Goal: Information Seeking & Learning: Find specific fact

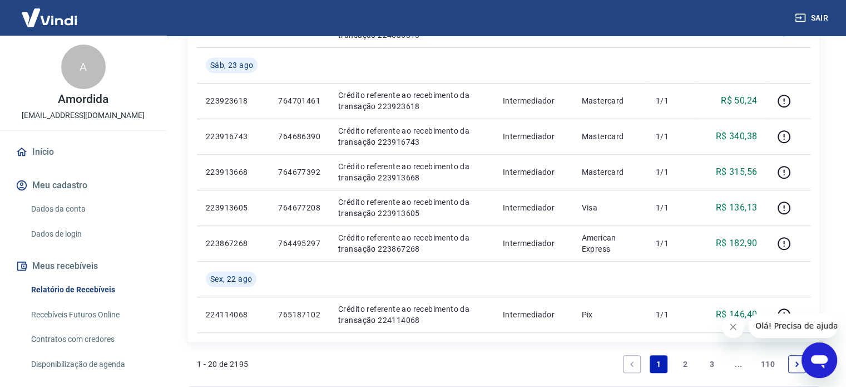
scroll to position [913, 0]
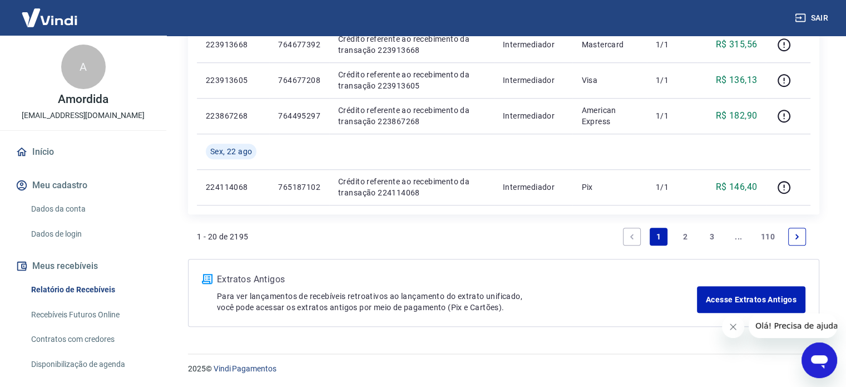
click at [688, 235] on link "2" at bounding box center [686, 237] width 18 height 18
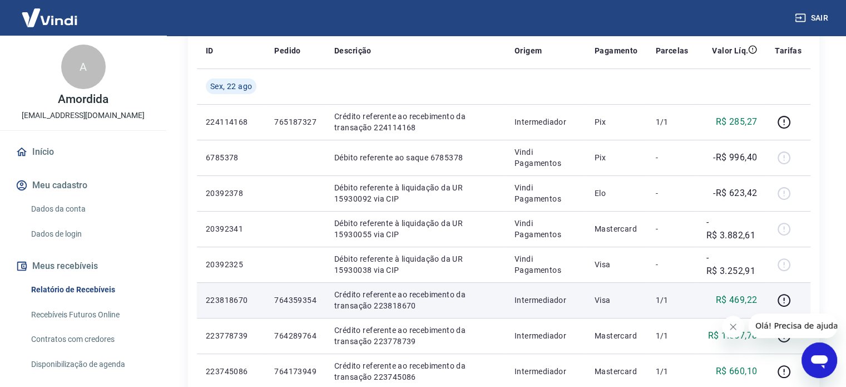
scroll to position [167, 0]
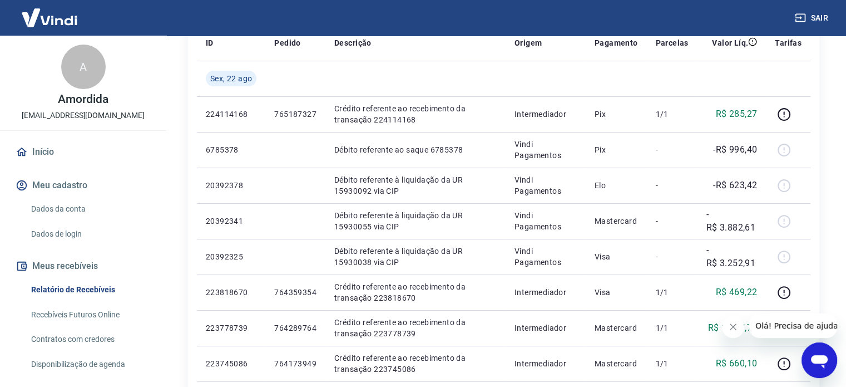
click at [739, 326] on button "Fechar mensagem da empresa" at bounding box center [733, 327] width 22 height 22
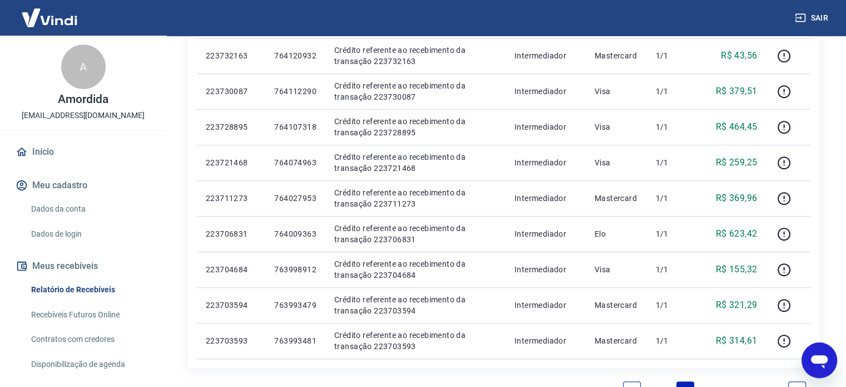
scroll to position [771, 0]
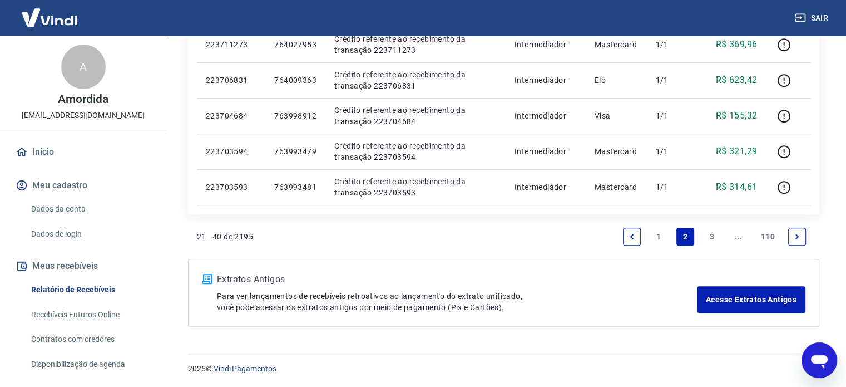
click at [708, 231] on link "3" at bounding box center [712, 237] width 18 height 18
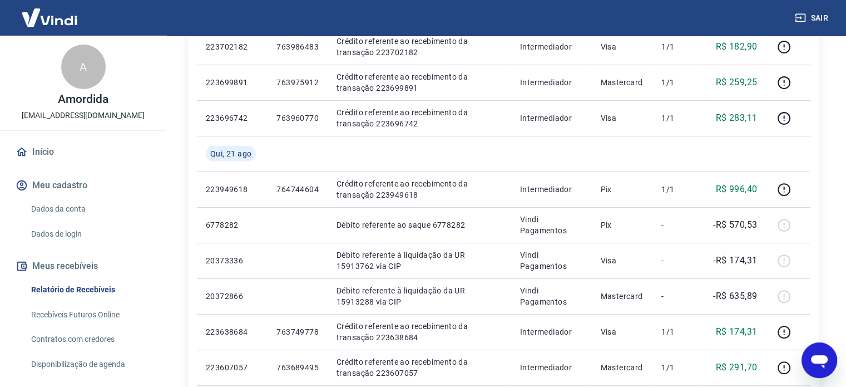
scroll to position [167, 0]
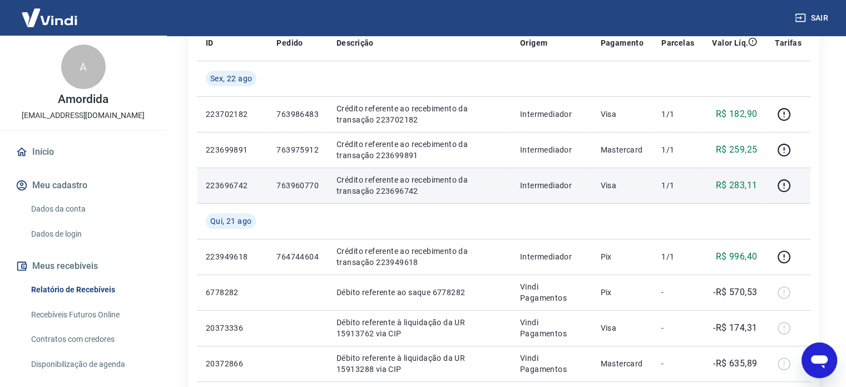
click at [301, 183] on p "763960770" at bounding box center [298, 185] width 42 height 11
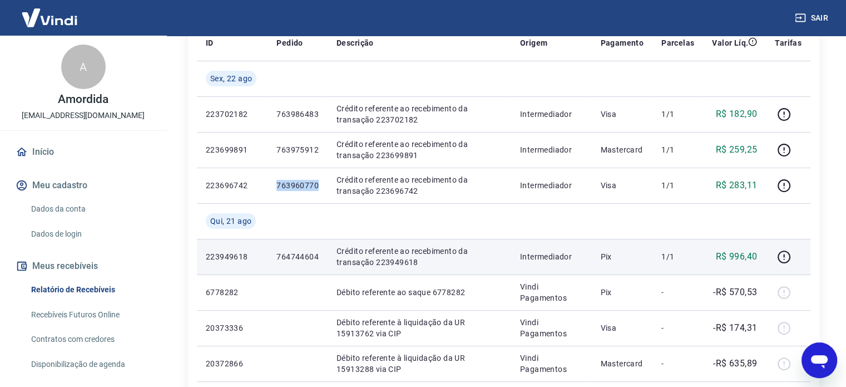
copy p "763960770"
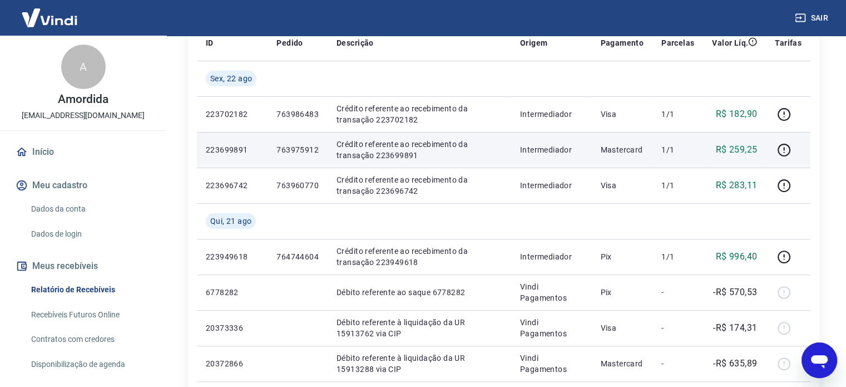
click at [301, 151] on p "763975912" at bounding box center [298, 149] width 42 height 11
copy p "763975912"
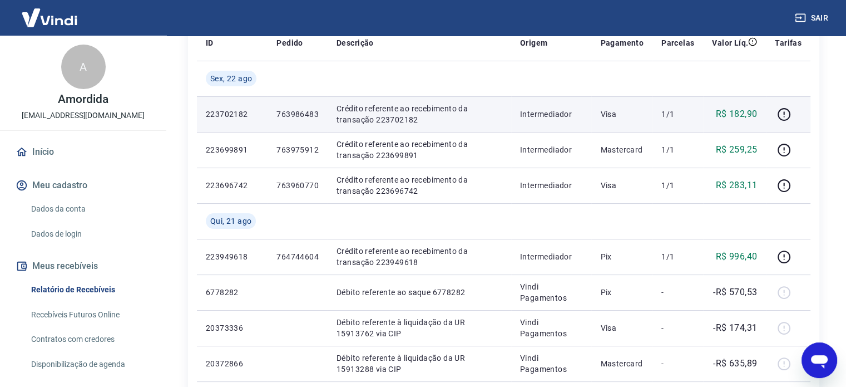
click at [298, 100] on td "763986483" at bounding box center [298, 114] width 60 height 36
click at [299, 112] on p "763986483" at bounding box center [298, 114] width 42 height 11
copy p "763986483"
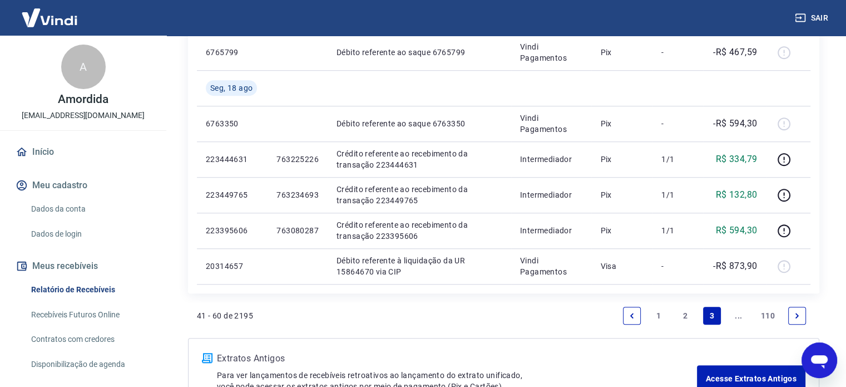
scroll to position [835, 0]
click at [690, 318] on link "2" at bounding box center [686, 315] width 18 height 18
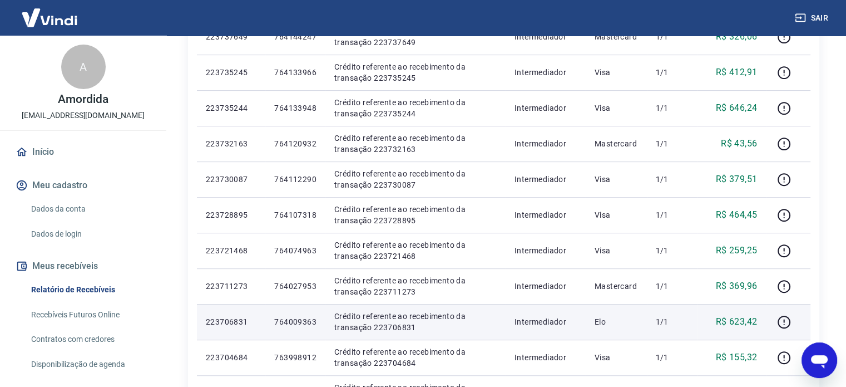
scroll to position [771, 0]
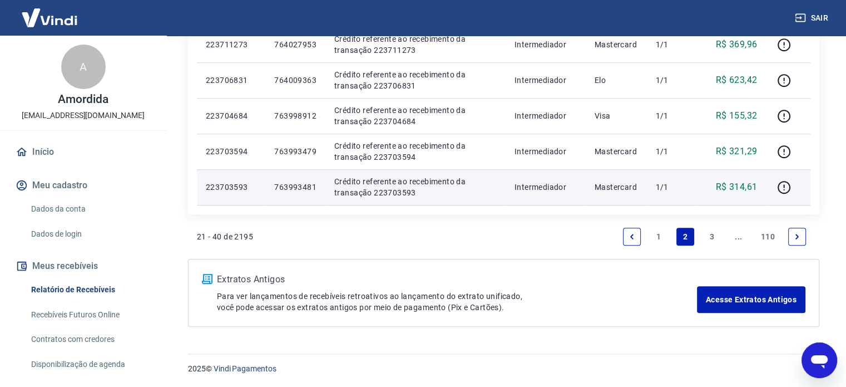
click at [301, 192] on td "763993481" at bounding box center [295, 187] width 60 height 36
copy p "763993481"
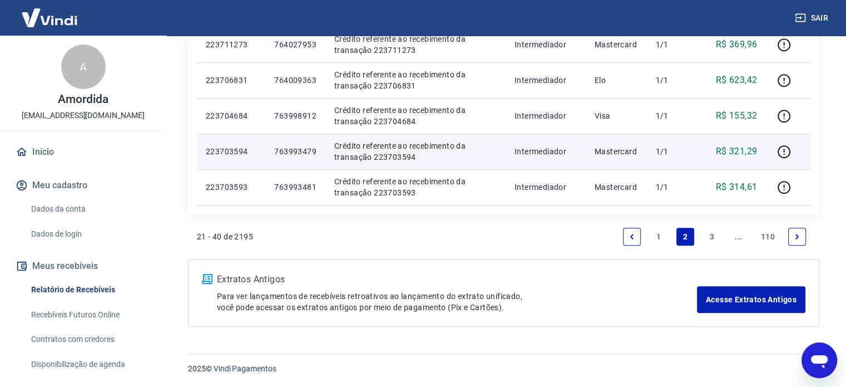
click at [296, 144] on td "763993479" at bounding box center [295, 152] width 60 height 36
copy p "763993479"
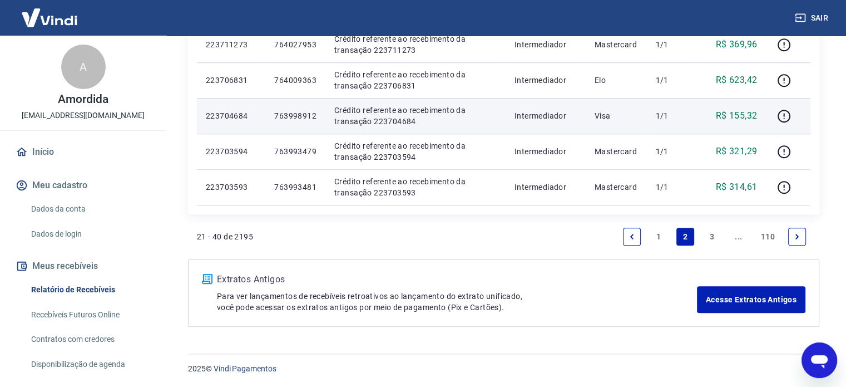
click at [291, 119] on p "763998912" at bounding box center [295, 115] width 42 height 11
click at [292, 119] on p "763998912" at bounding box center [295, 115] width 42 height 11
copy p "763998912"
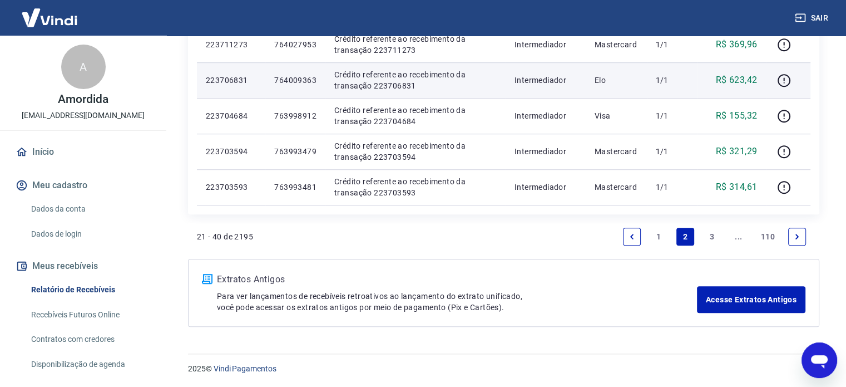
click at [287, 80] on p "764009363" at bounding box center [295, 80] width 42 height 11
copy p "764009363"
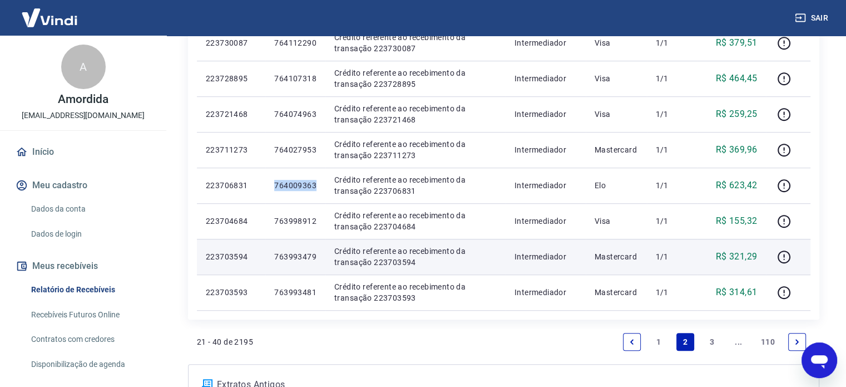
scroll to position [659, 0]
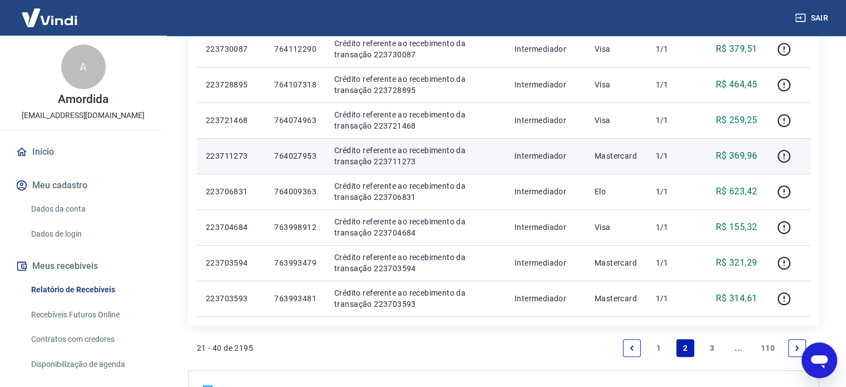
click at [301, 155] on p "764027953" at bounding box center [295, 155] width 42 height 11
copy p "764027953"
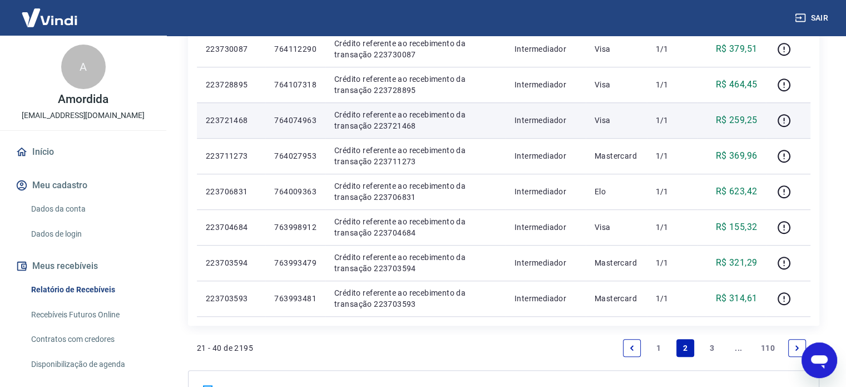
click at [294, 113] on td "764074963" at bounding box center [295, 120] width 60 height 36
copy p "764074963"
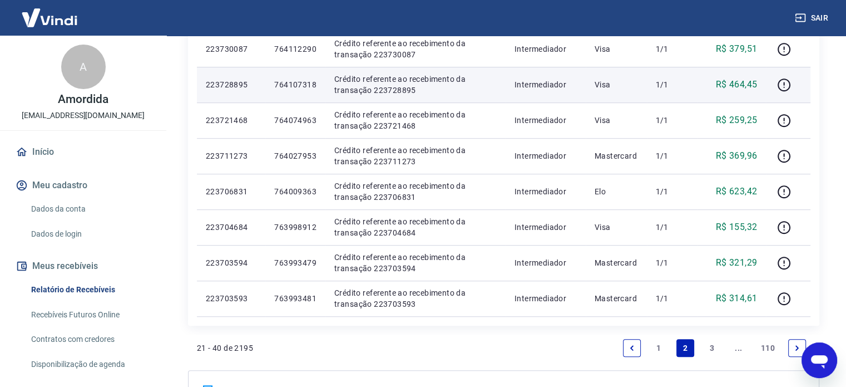
click at [307, 86] on p "764107318" at bounding box center [295, 84] width 42 height 11
copy p "764107318"
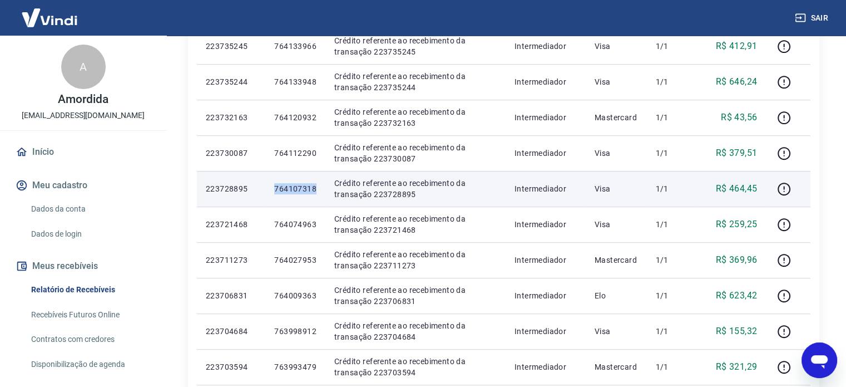
scroll to position [548, 0]
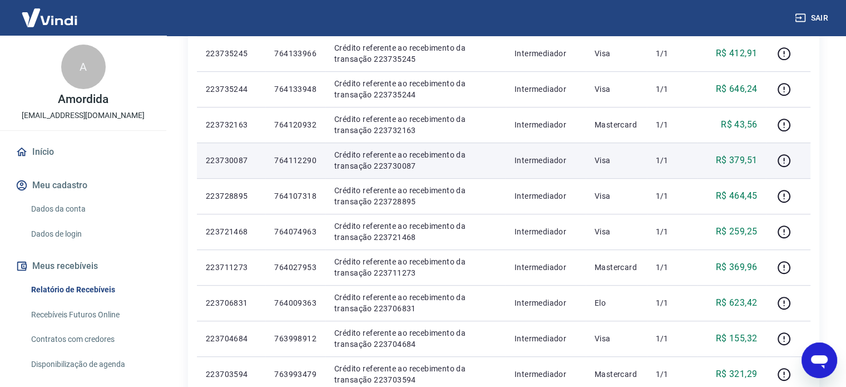
click at [294, 159] on p "764112290" at bounding box center [295, 160] width 42 height 11
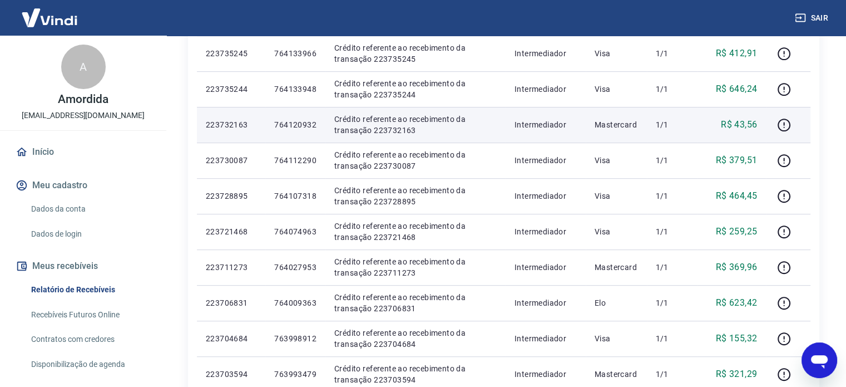
click at [287, 120] on p "764120932" at bounding box center [295, 124] width 42 height 11
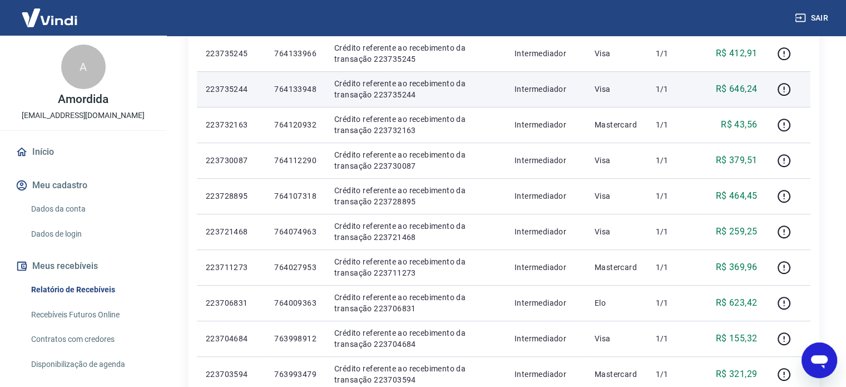
click at [296, 86] on p "764133948" at bounding box center [295, 88] width 42 height 11
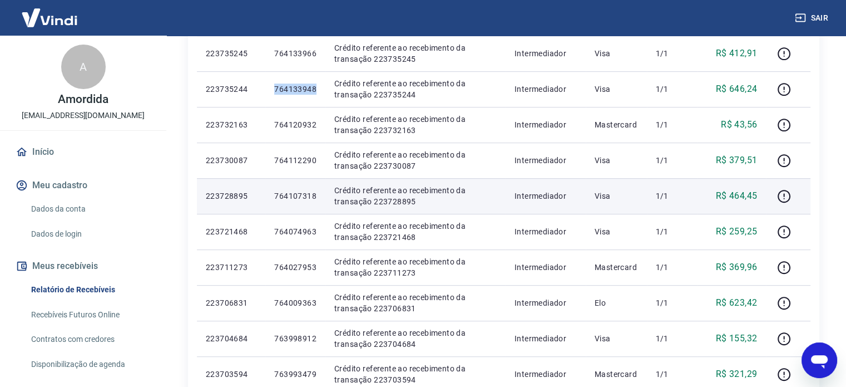
scroll to position [437, 0]
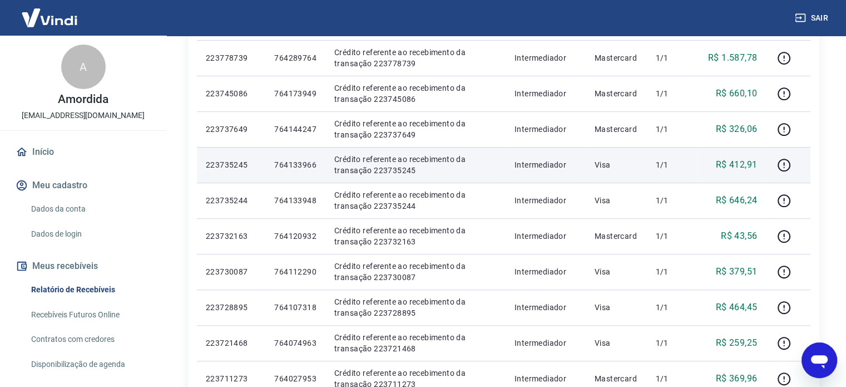
click at [301, 165] on p "764133966" at bounding box center [295, 164] width 42 height 11
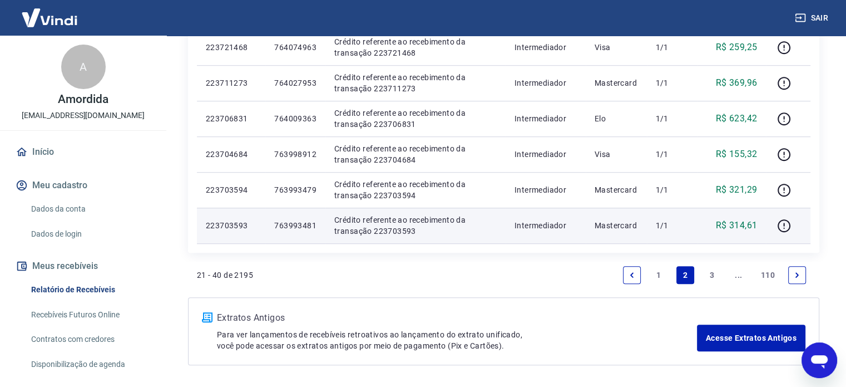
scroll to position [771, 0]
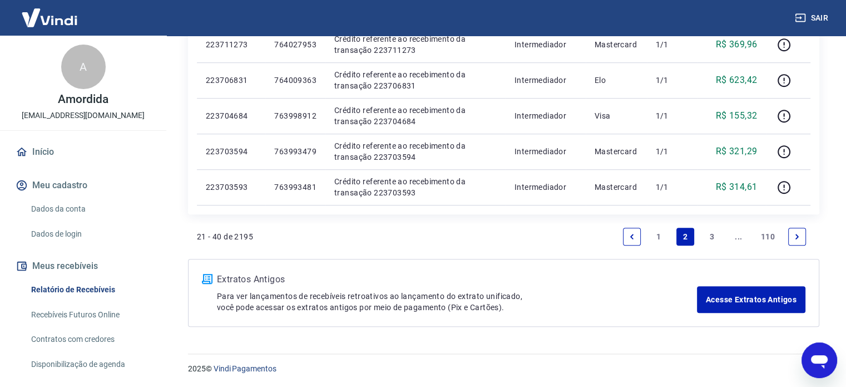
click at [667, 234] on link "1" at bounding box center [659, 237] width 18 height 18
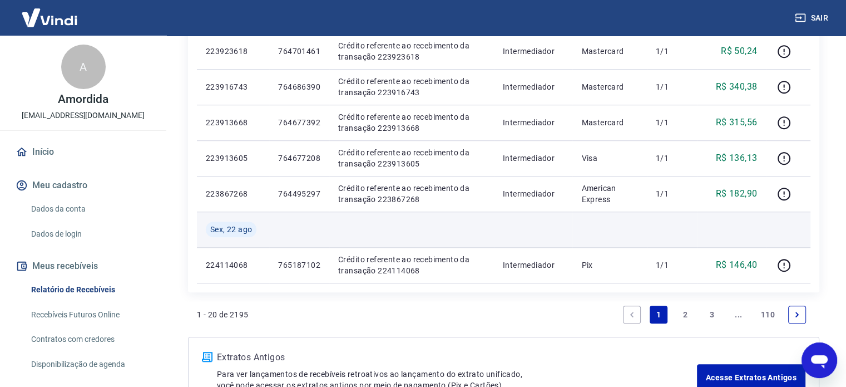
scroll to position [802, 0]
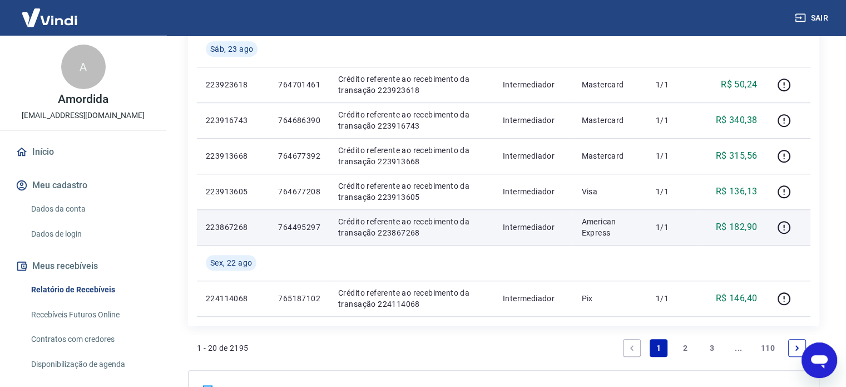
click at [308, 225] on p "764495297" at bounding box center [299, 226] width 42 height 11
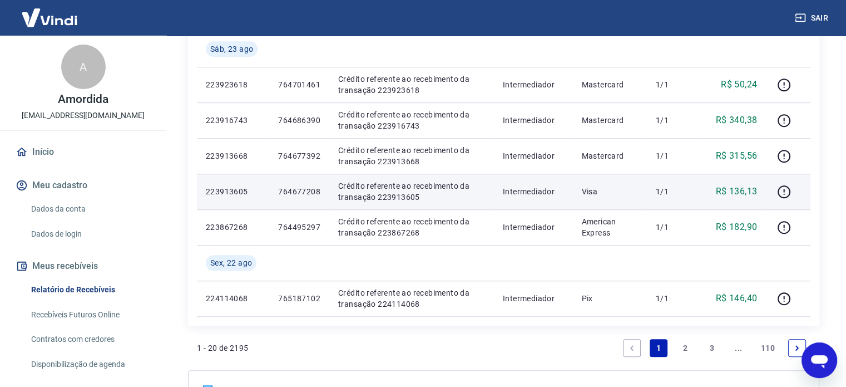
click at [297, 184] on td "764677208" at bounding box center [299, 192] width 60 height 36
click at [296, 192] on p "764677208" at bounding box center [299, 191] width 42 height 11
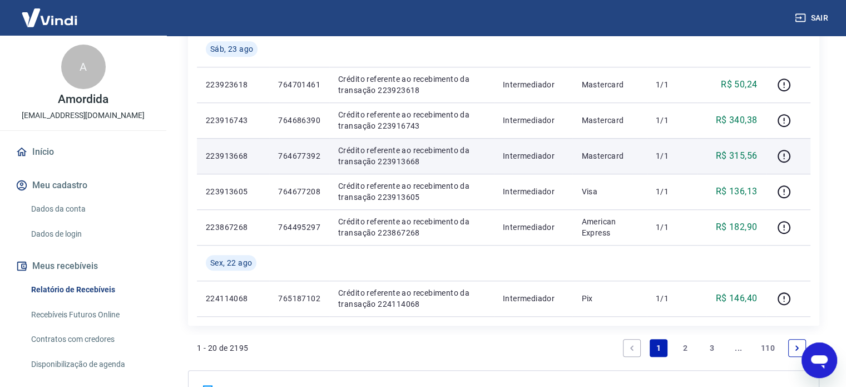
click at [311, 155] on p "764677392" at bounding box center [299, 155] width 42 height 11
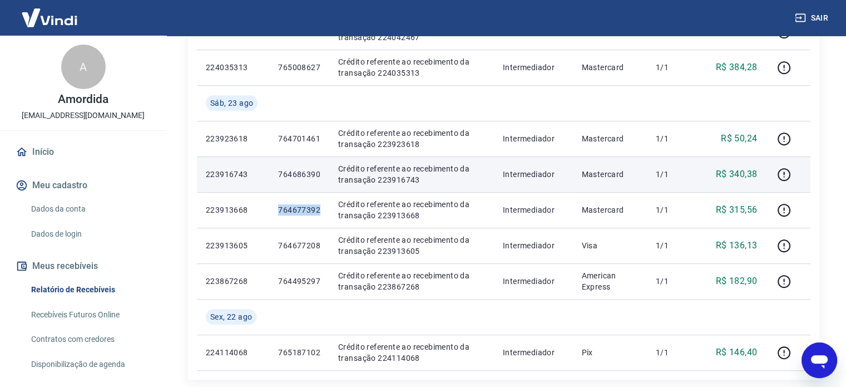
scroll to position [746, 0]
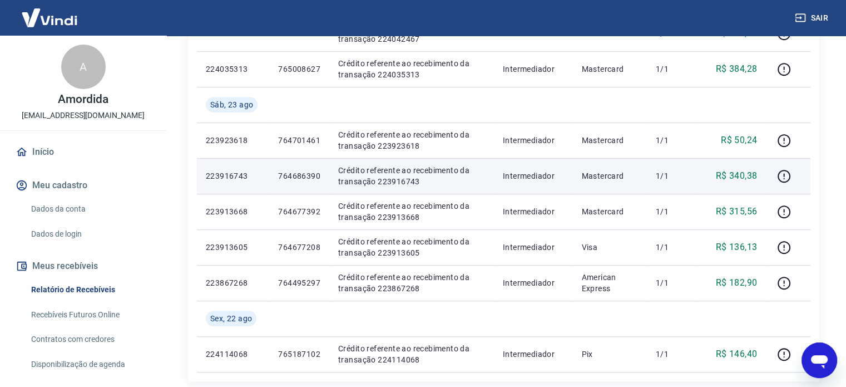
click at [307, 181] on td "764686390" at bounding box center [299, 176] width 60 height 36
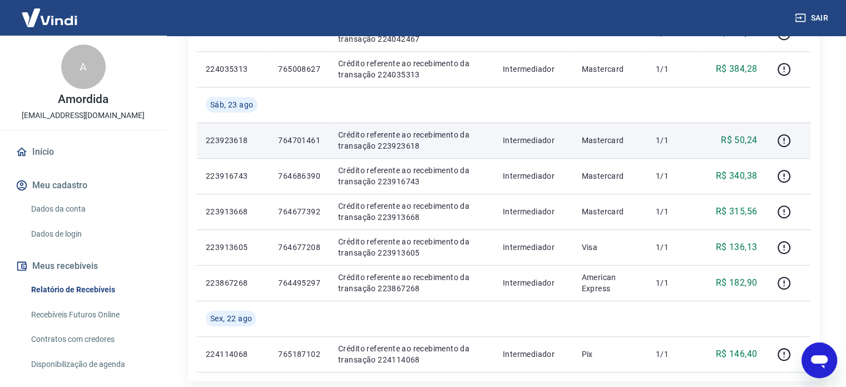
click at [293, 145] on td "764701461" at bounding box center [299, 140] width 60 height 36
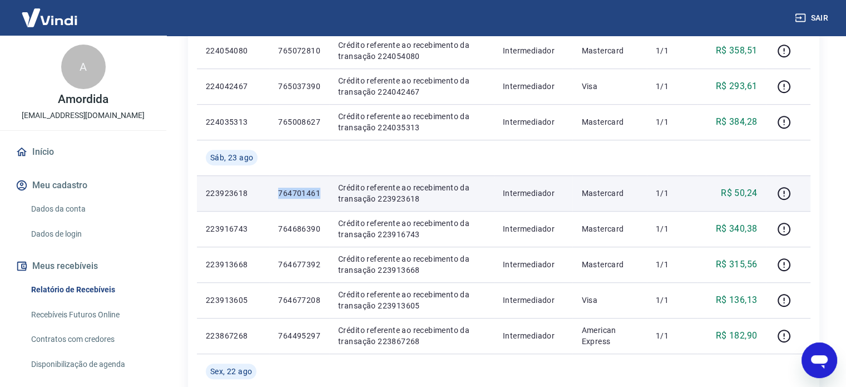
scroll to position [635, 0]
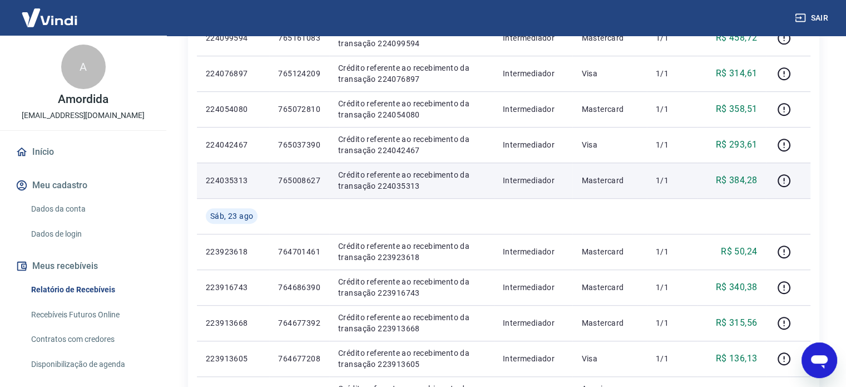
click at [303, 184] on p "765008627" at bounding box center [299, 180] width 42 height 11
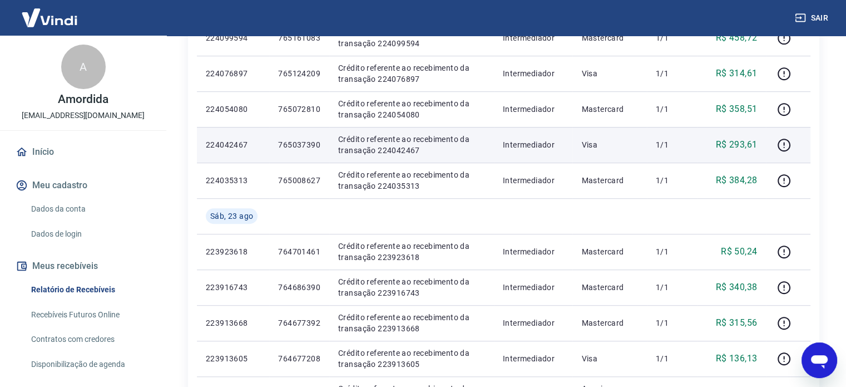
click at [306, 147] on p "765037390" at bounding box center [299, 144] width 42 height 11
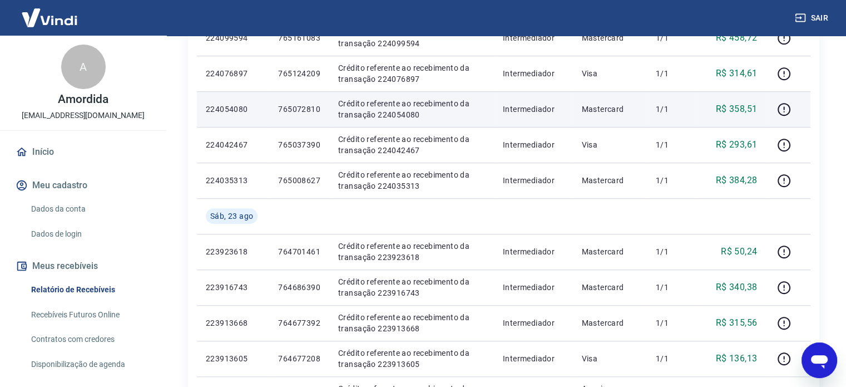
click at [304, 111] on p "765072810" at bounding box center [299, 109] width 42 height 11
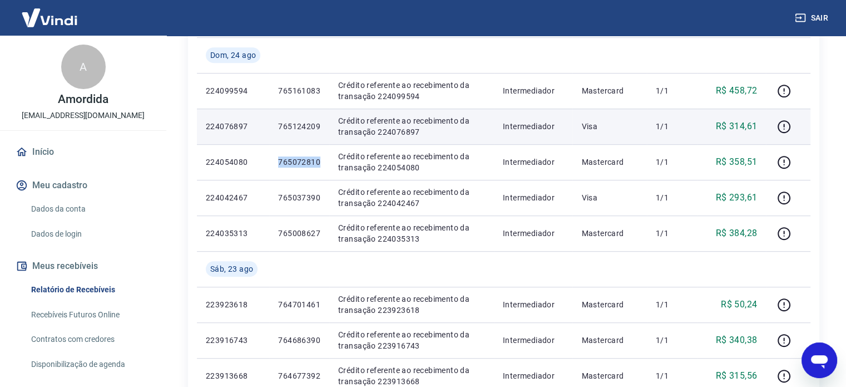
scroll to position [579, 0]
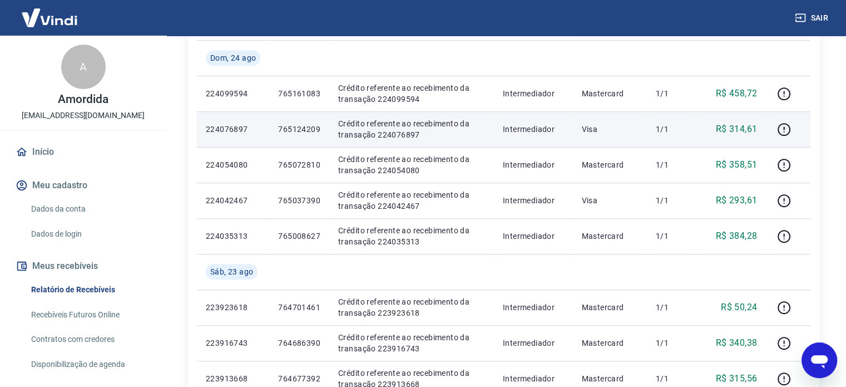
click at [307, 134] on td "765124209" at bounding box center [299, 129] width 60 height 36
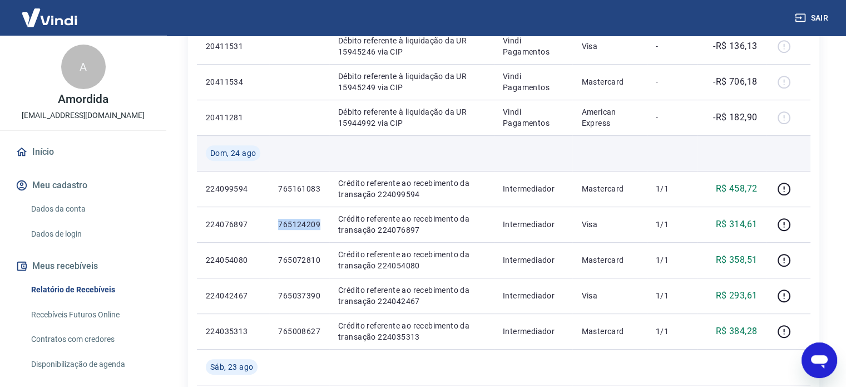
scroll to position [468, 0]
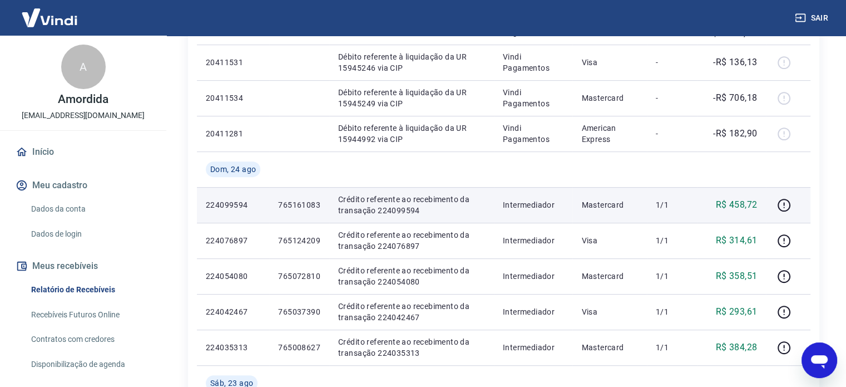
click at [309, 204] on p "765161083" at bounding box center [299, 204] width 42 height 11
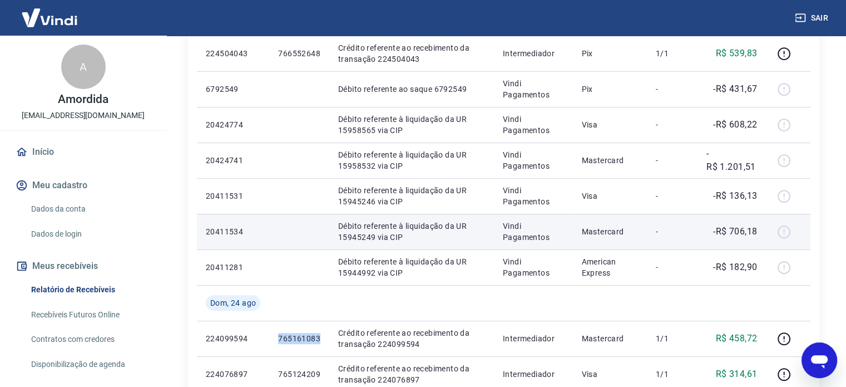
scroll to position [301, 0]
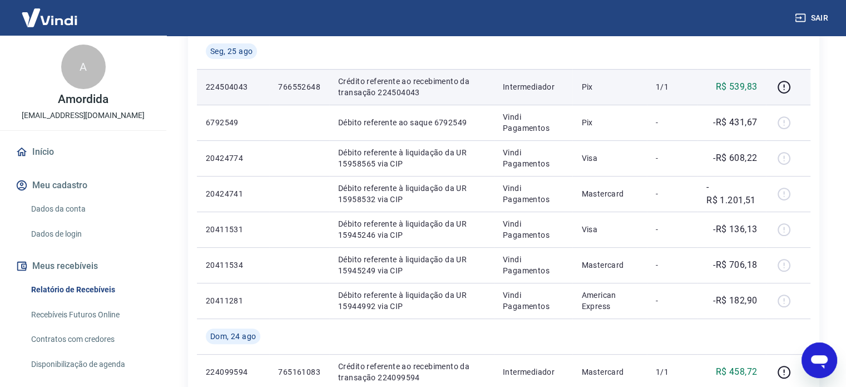
click at [300, 90] on p "766552648" at bounding box center [299, 86] width 42 height 11
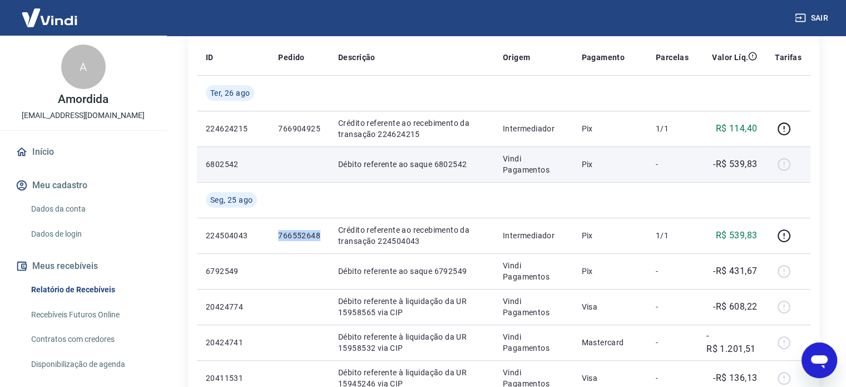
scroll to position [134, 0]
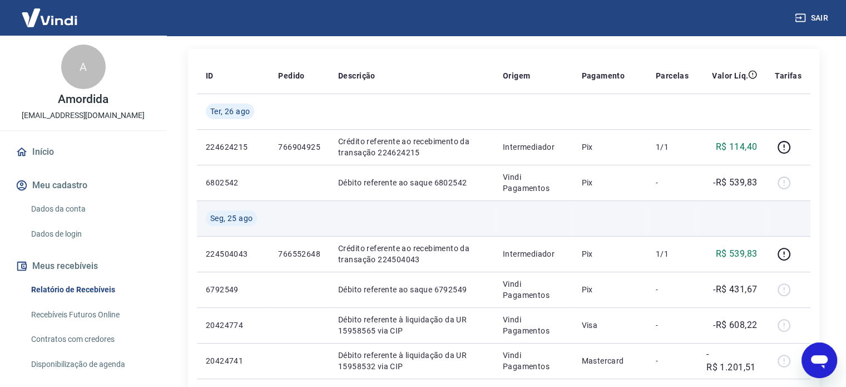
click at [401, 219] on td at bounding box center [411, 218] width 165 height 36
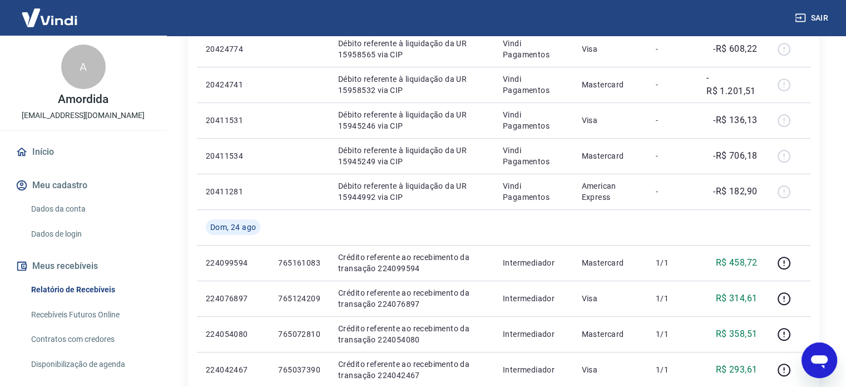
scroll to position [190, 0]
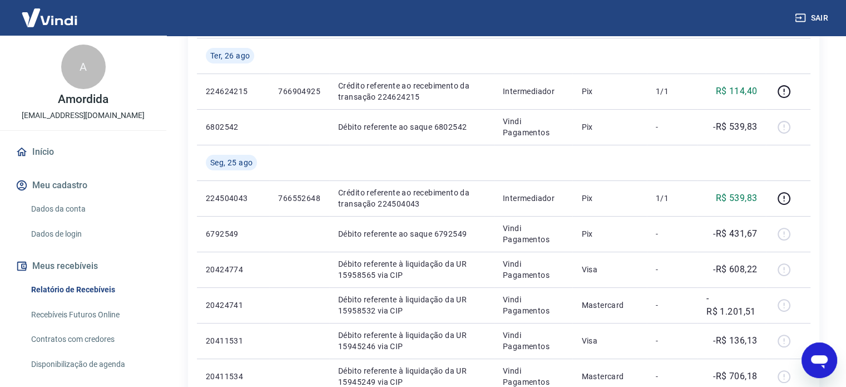
click at [309, 231] on td at bounding box center [299, 234] width 60 height 36
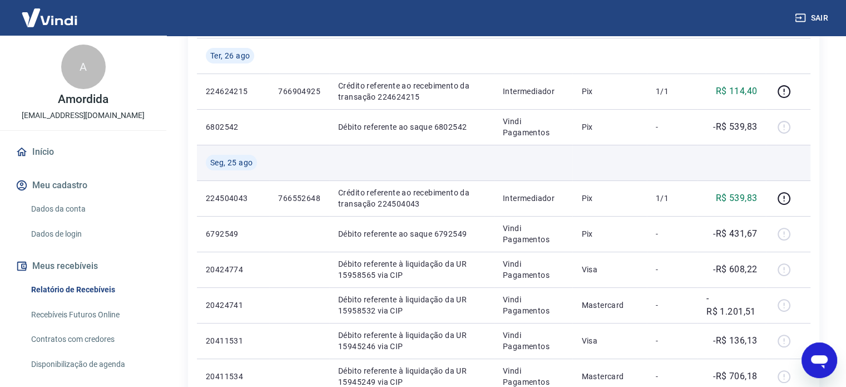
click at [484, 155] on td at bounding box center [411, 163] width 165 height 36
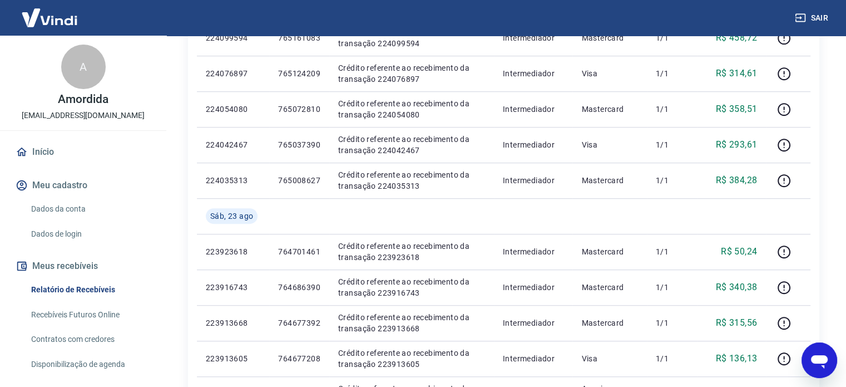
scroll to position [913, 0]
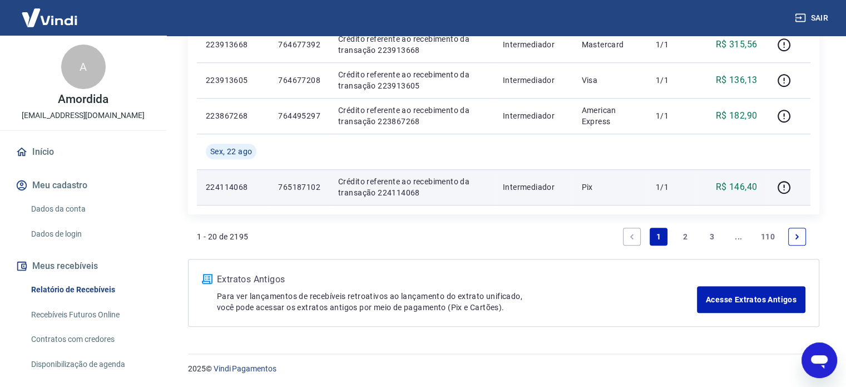
click at [294, 186] on p "765187102" at bounding box center [299, 186] width 42 height 11
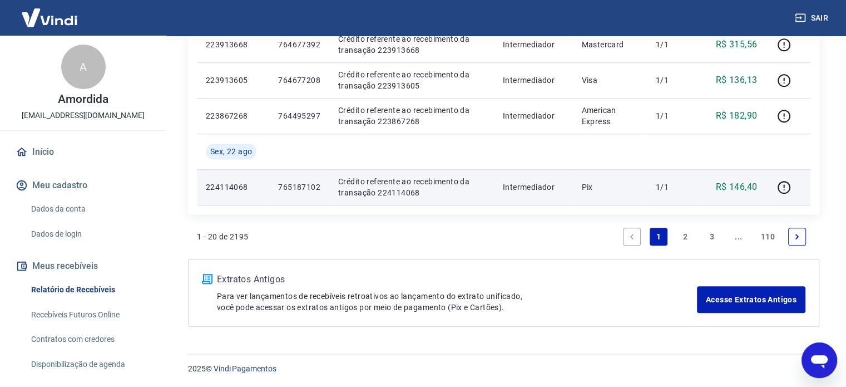
click at [294, 187] on p "765187102" at bounding box center [299, 186] width 42 height 11
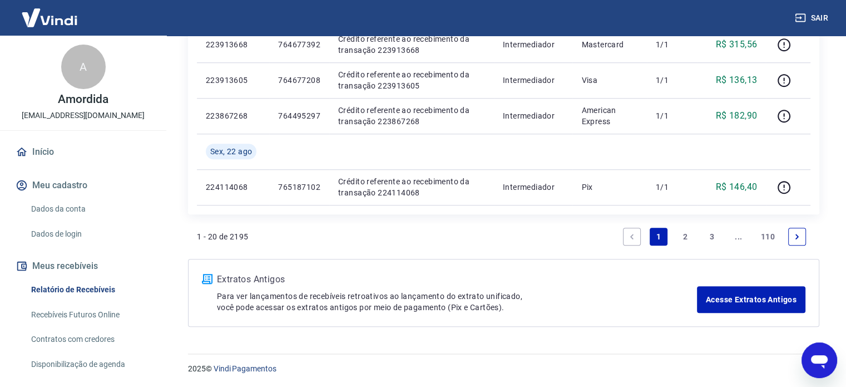
click at [683, 239] on link "2" at bounding box center [686, 237] width 18 height 18
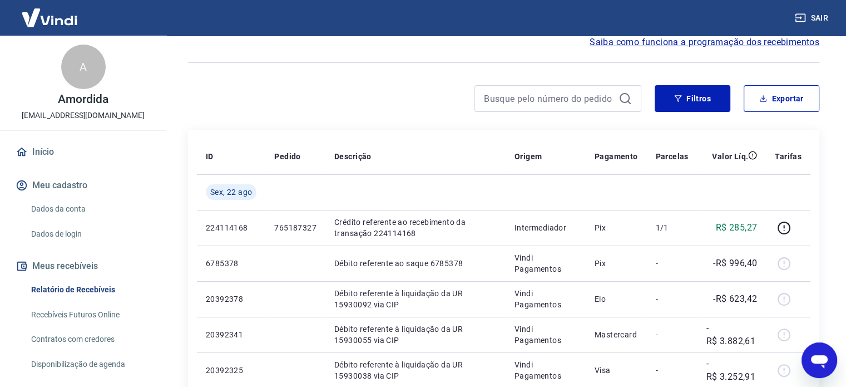
scroll to position [56, 0]
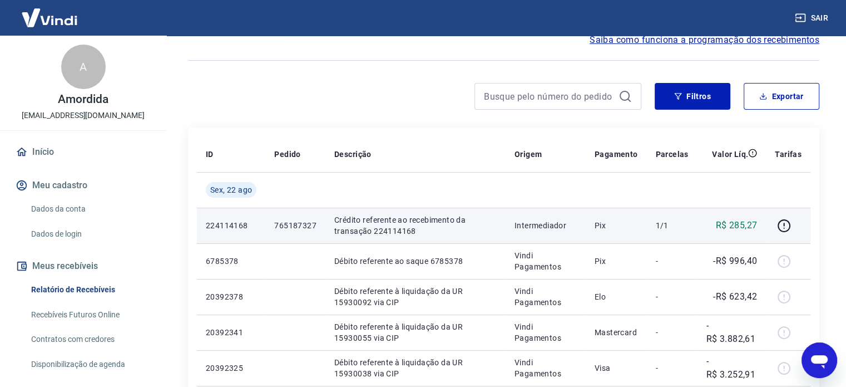
click at [304, 222] on p "765187327" at bounding box center [295, 225] width 42 height 11
